Goal: Task Accomplishment & Management: Complete application form

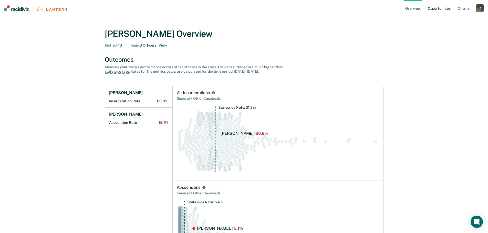
click at [446, 7] on link "Opportunities" at bounding box center [439, 8] width 25 height 16
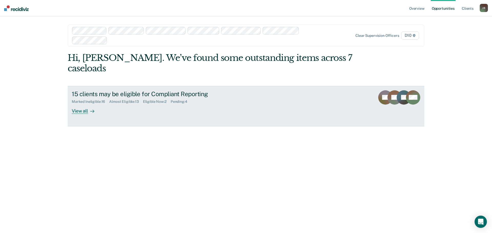
click at [83, 104] on div "View all" at bounding box center [86, 109] width 29 height 10
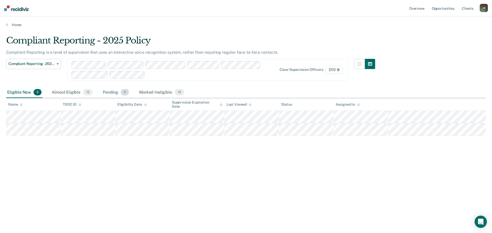
click at [107, 90] on div "Pending 4" at bounding box center [116, 92] width 28 height 11
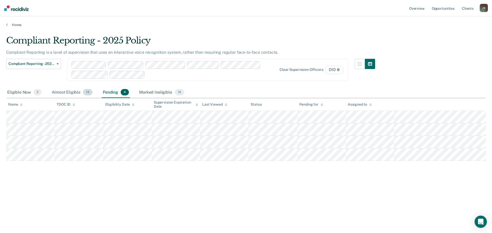
click at [70, 91] on div "Almost Eligible 13" at bounding box center [72, 92] width 43 height 11
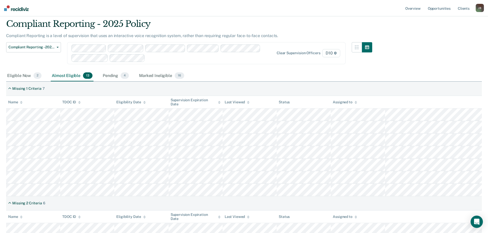
scroll to position [26, 0]
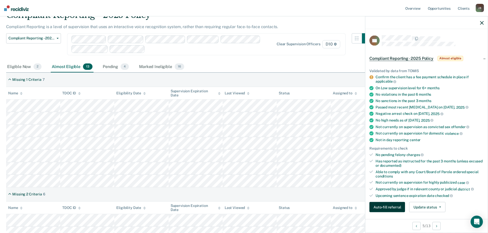
click at [380, 207] on button "Auto-fill referral" at bounding box center [387, 207] width 36 height 10
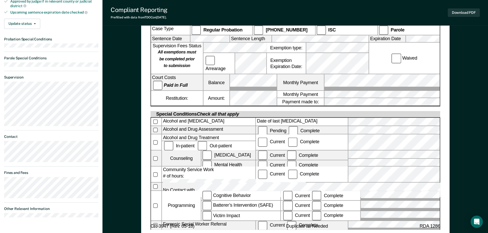
scroll to position [230, 0]
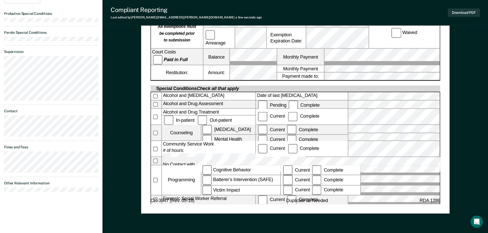
click at [193, 141] on div "Community Service Work # of hours:" at bounding box center [208, 149] width 93 height 16
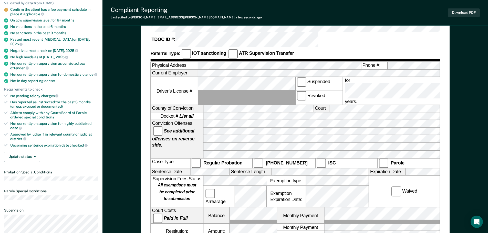
scroll to position [97, 0]
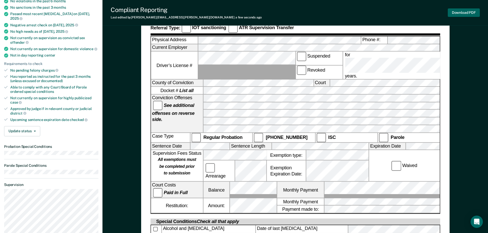
click at [455, 13] on button "Download PDF" at bounding box center [464, 12] width 32 height 8
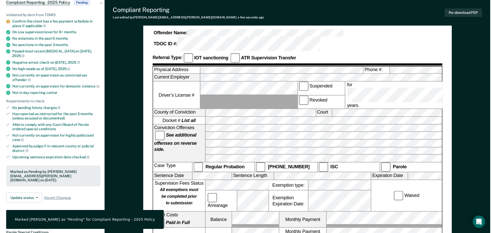
scroll to position [0, 0]
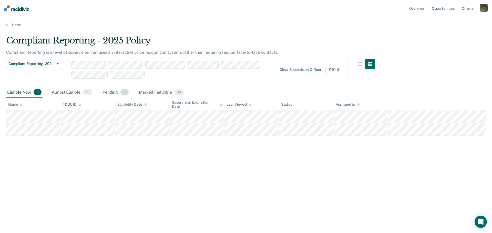
click at [113, 91] on div "Pending 5" at bounding box center [115, 92] width 28 height 11
